Goal: Task Accomplishment & Management: Manage account settings

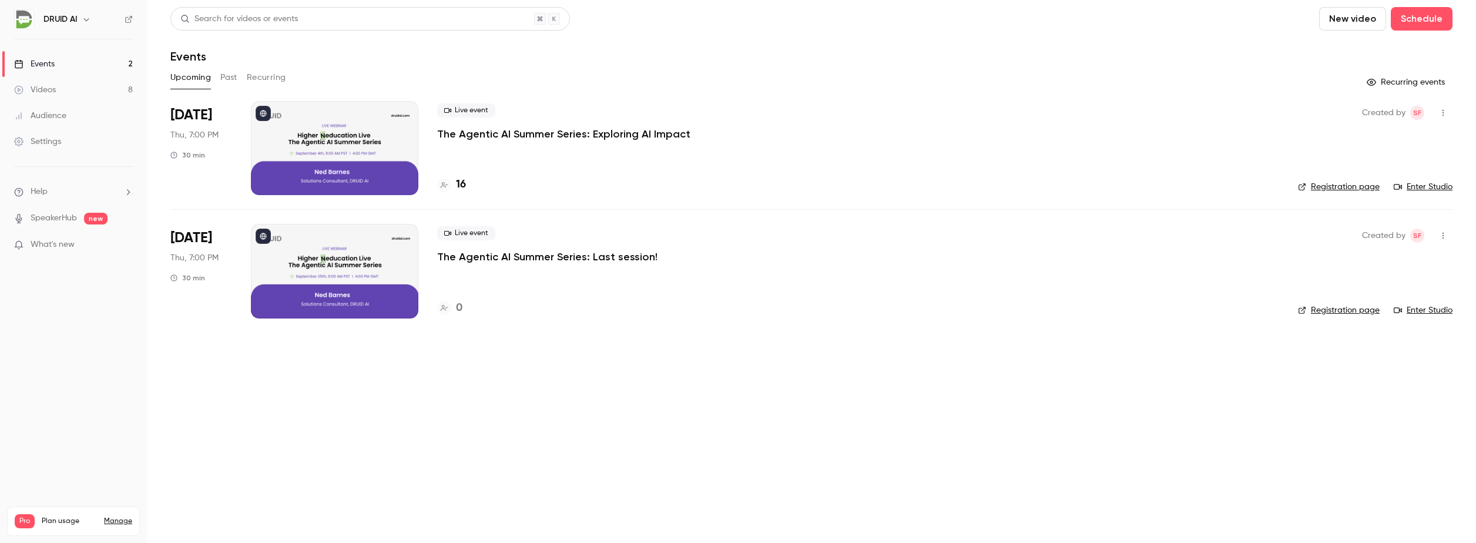
click at [311, 145] on div at bounding box center [335, 148] width 168 height 94
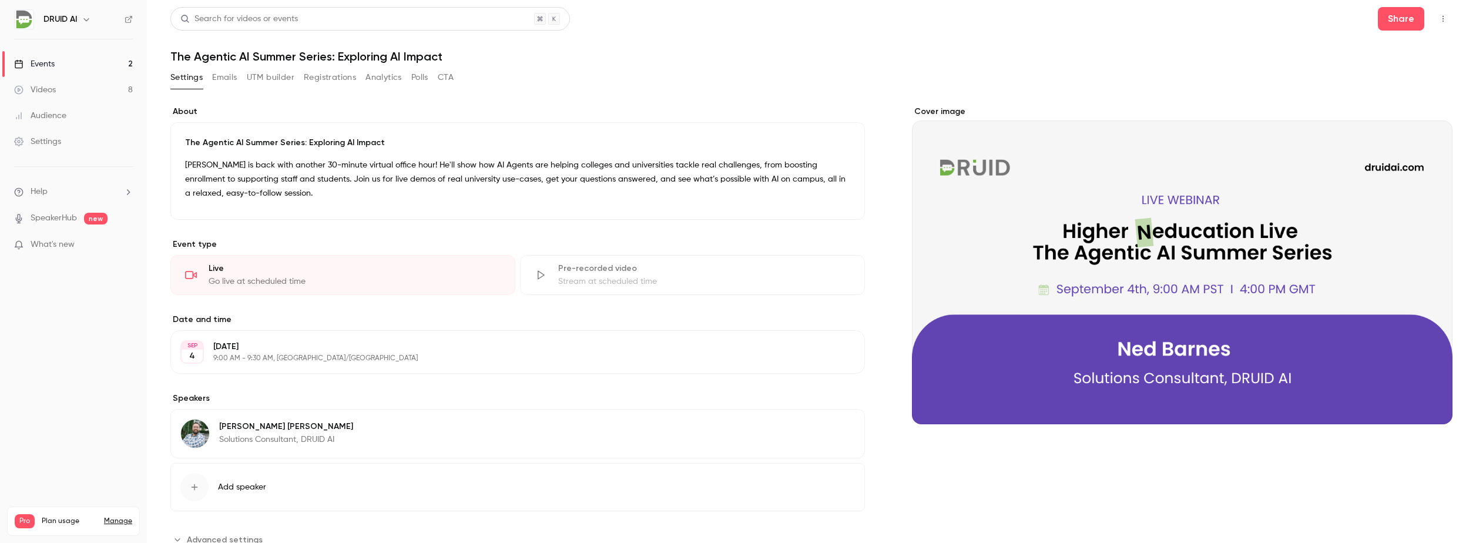
click at [45, 63] on div "Events" at bounding box center [34, 64] width 41 height 12
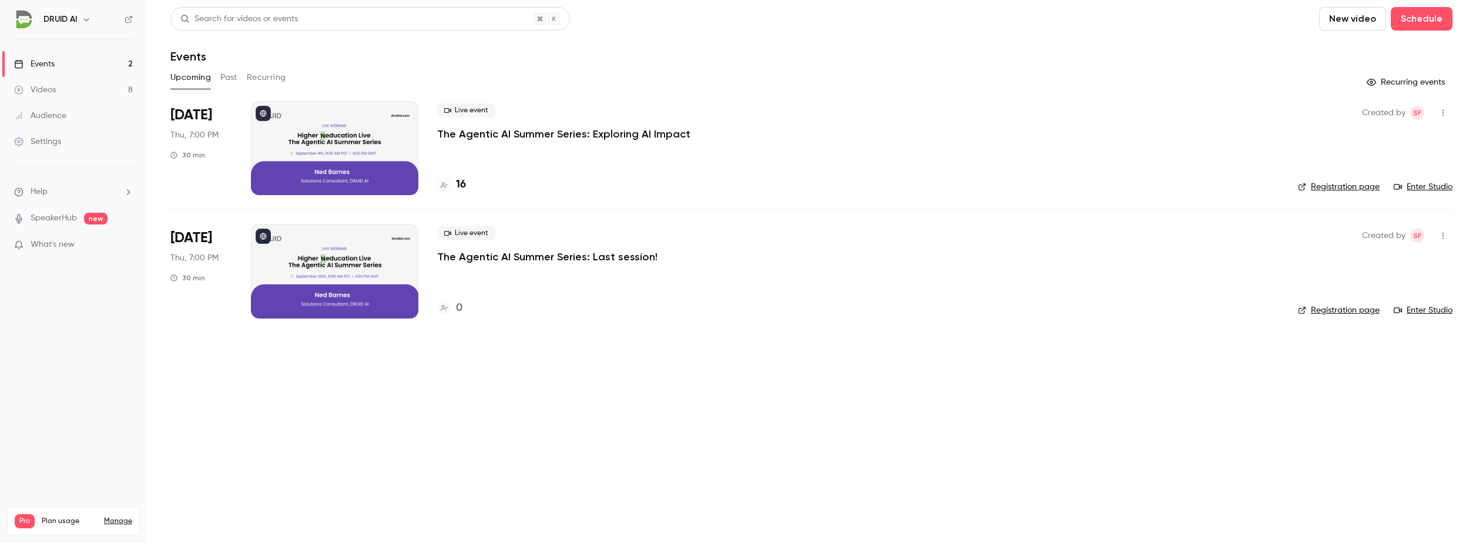
click at [31, 89] on div "Videos" at bounding box center [35, 90] width 42 height 12
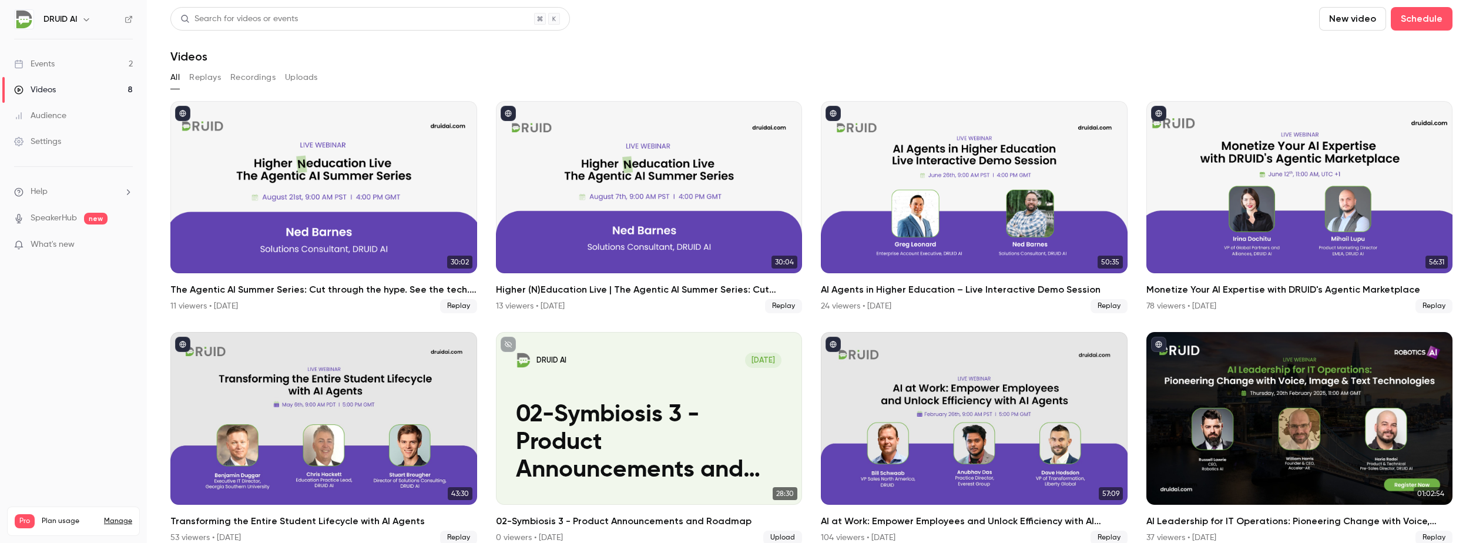
click at [37, 217] on link "SpeakerHub" at bounding box center [54, 218] width 46 height 12
click at [56, 66] on link "Events 2" at bounding box center [73, 64] width 147 height 26
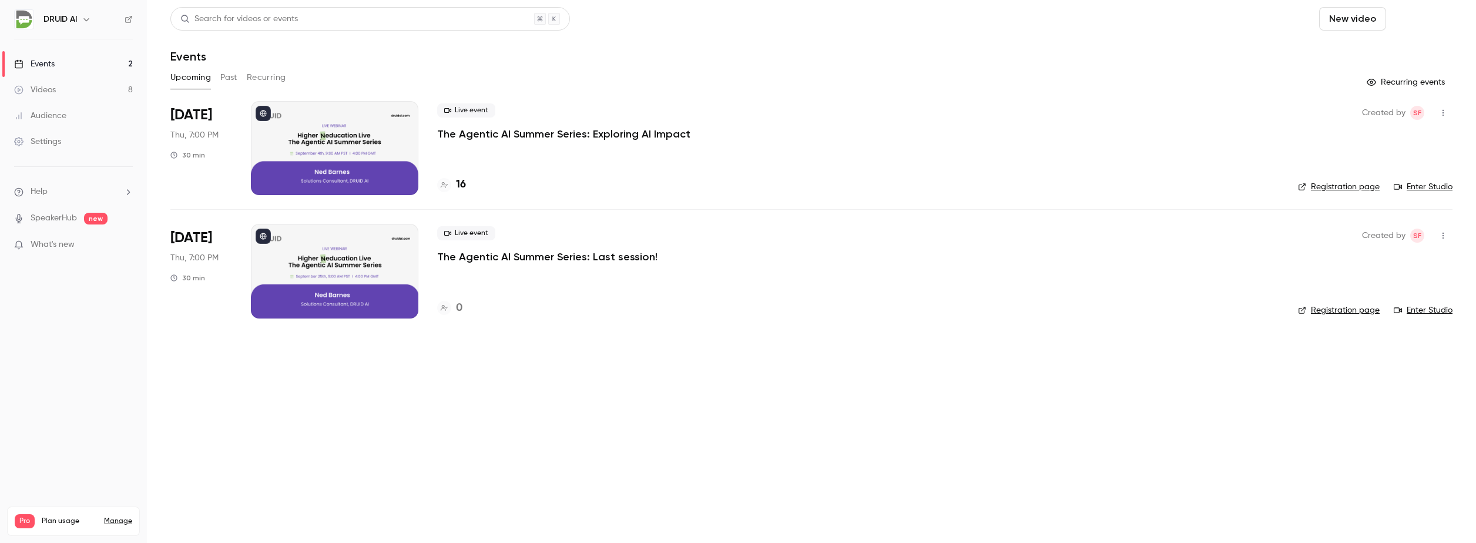
click at [1432, 18] on button "Schedule" at bounding box center [1422, 19] width 62 height 24
click at [1355, 50] on div "One time event" at bounding box center [1398, 51] width 89 height 12
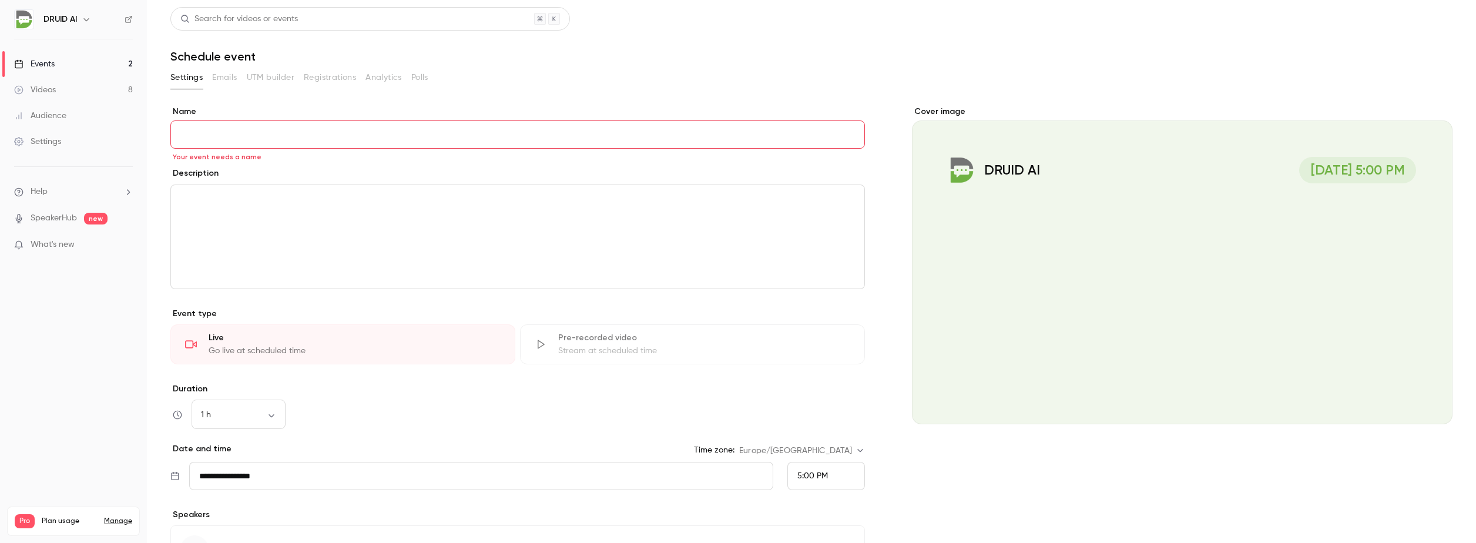
click at [39, 68] on div "Events" at bounding box center [34, 64] width 41 height 12
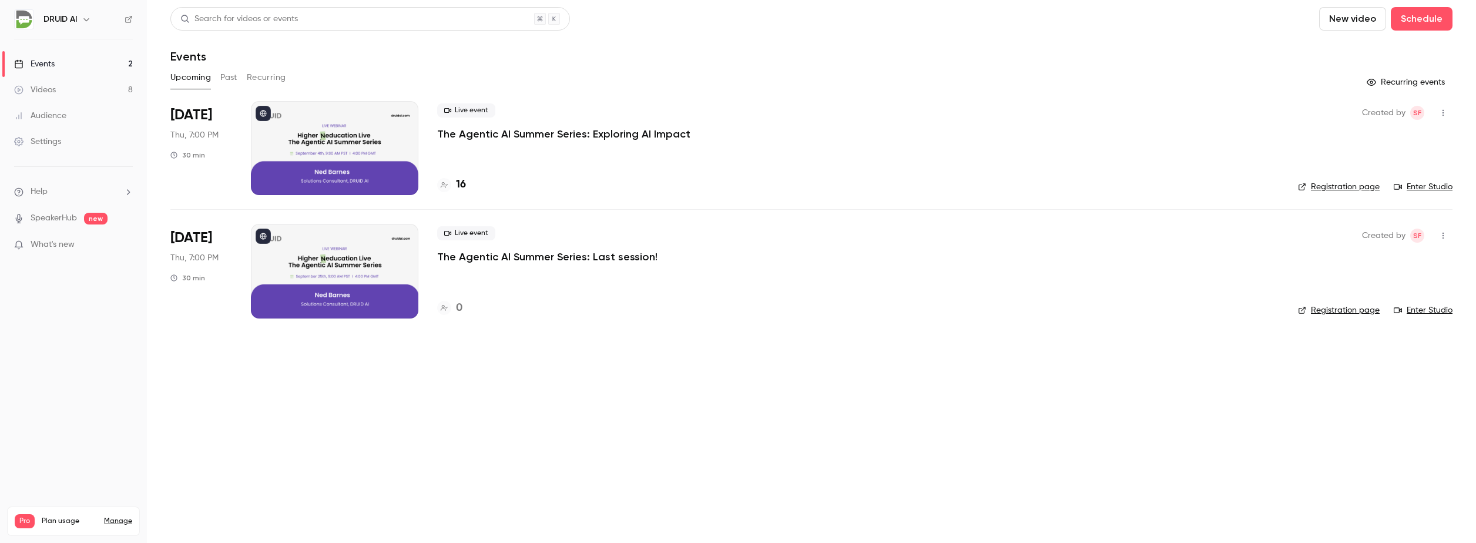
click at [272, 75] on button "Recurring" at bounding box center [266, 77] width 39 height 19
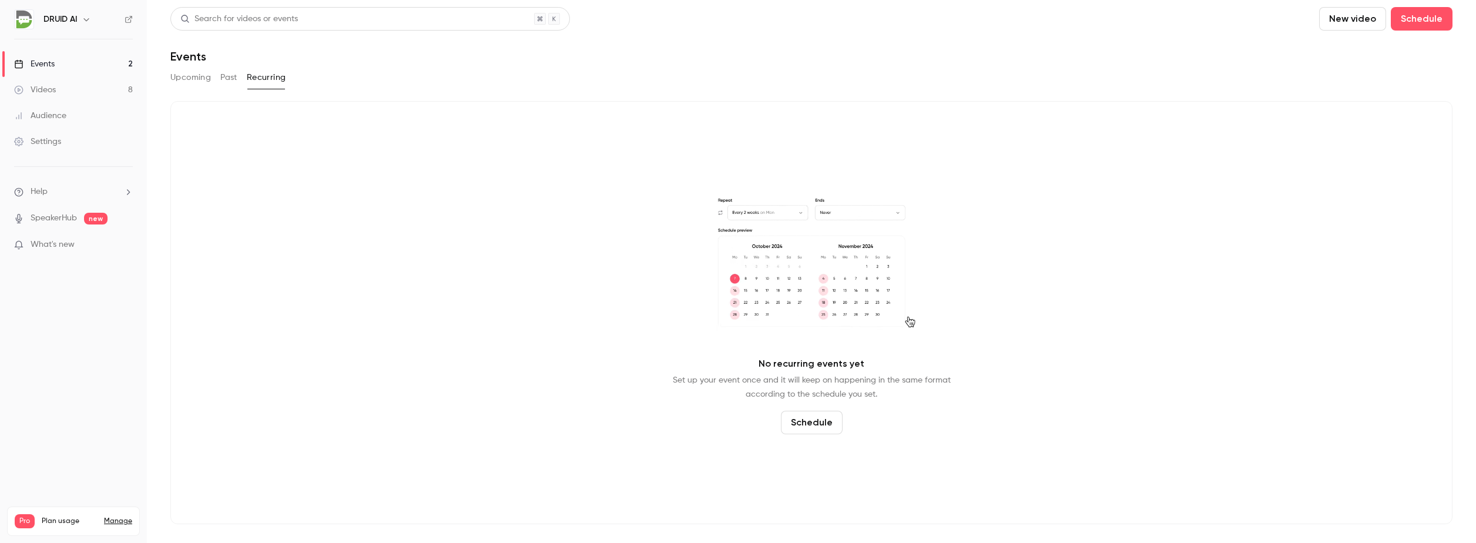
click at [232, 75] on button "Past" at bounding box center [228, 77] width 17 height 19
